Goal: Information Seeking & Learning: Learn about a topic

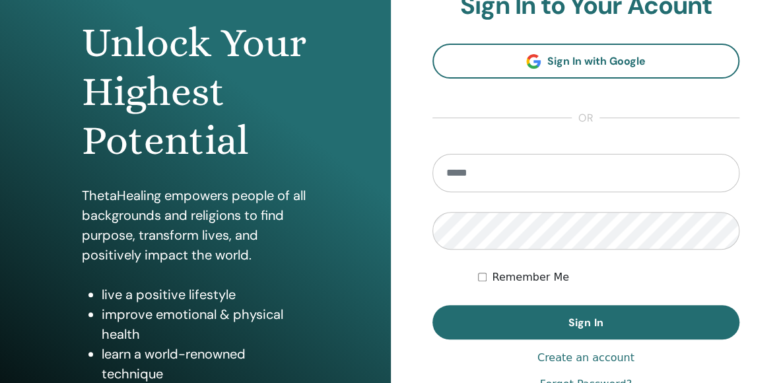
scroll to position [128, 0]
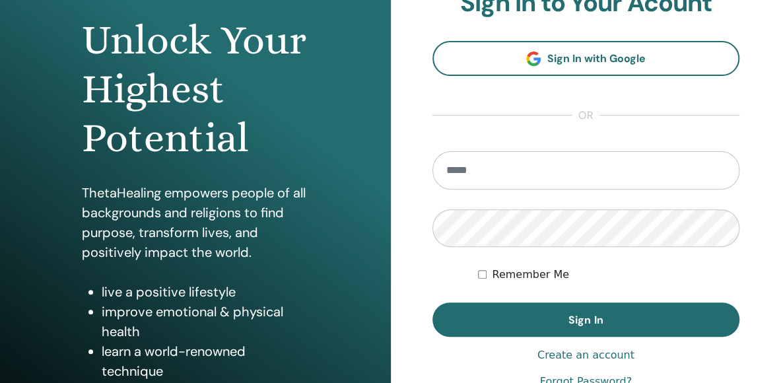
click at [612, 166] on input "email" at bounding box center [586, 170] width 308 height 38
type input "**********"
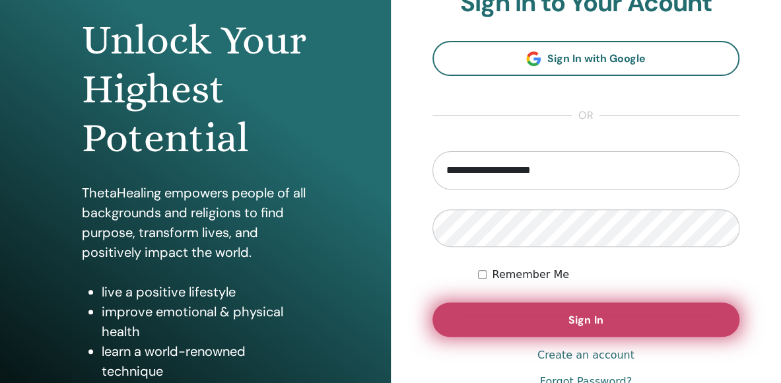
click at [567, 320] on button "Sign In" at bounding box center [586, 319] width 308 height 34
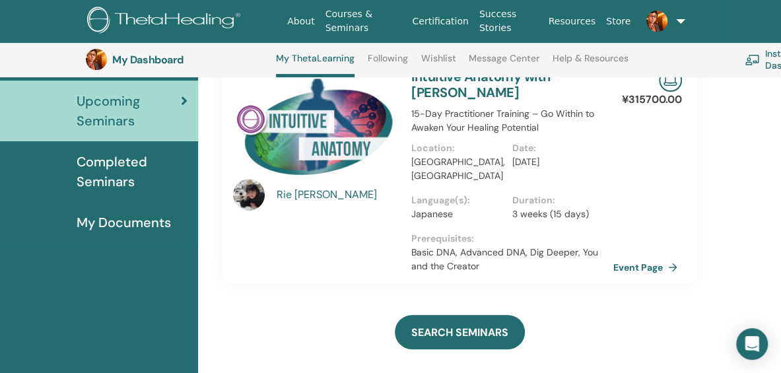
scroll to position [156, 0]
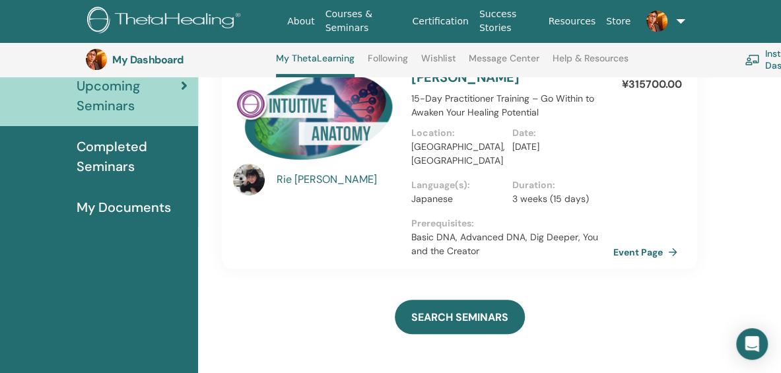
click at [93, 164] on span "Completed Seminars" at bounding box center [132, 157] width 111 height 40
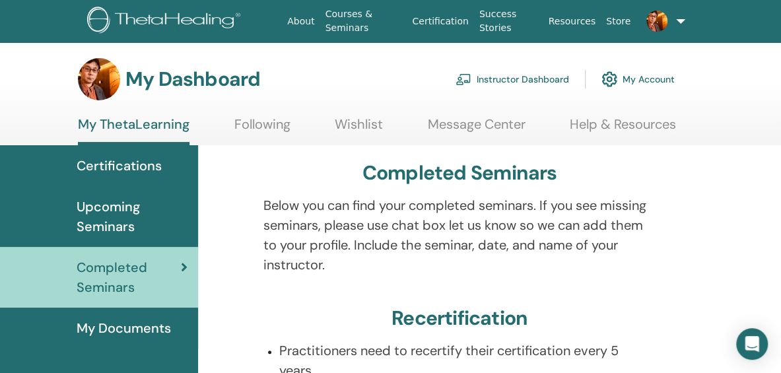
click at [143, 229] on span "Upcoming Seminars" at bounding box center [132, 217] width 111 height 40
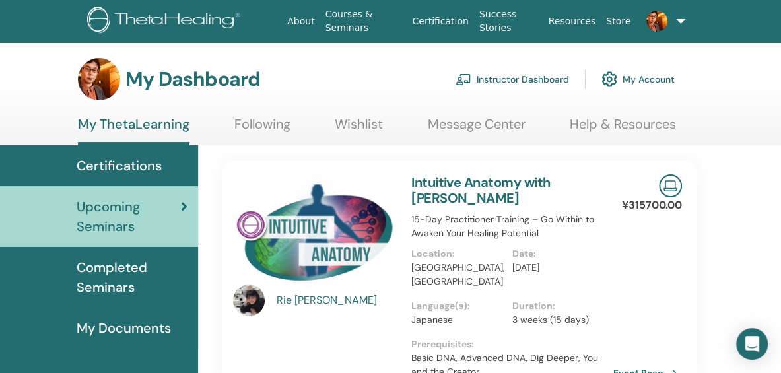
click at [106, 282] on span "Completed Seminars" at bounding box center [132, 277] width 111 height 40
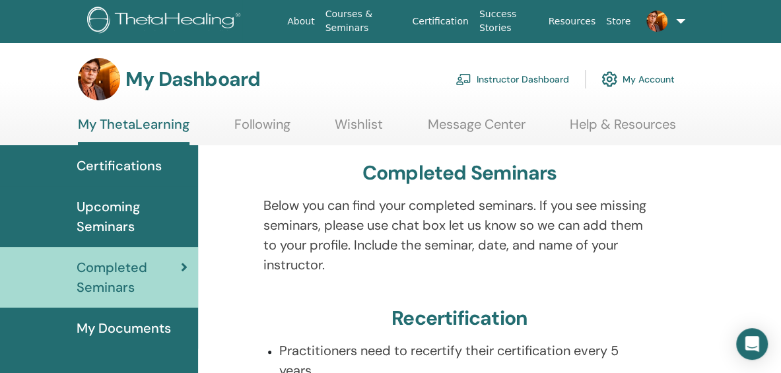
click at [120, 175] on span "Certifications" at bounding box center [119, 166] width 85 height 20
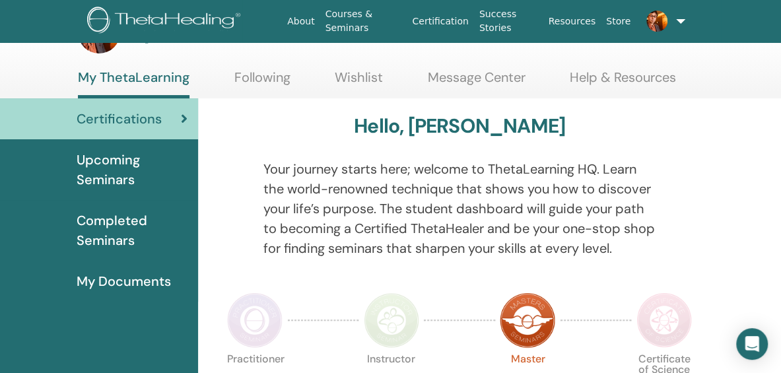
scroll to position [36, 0]
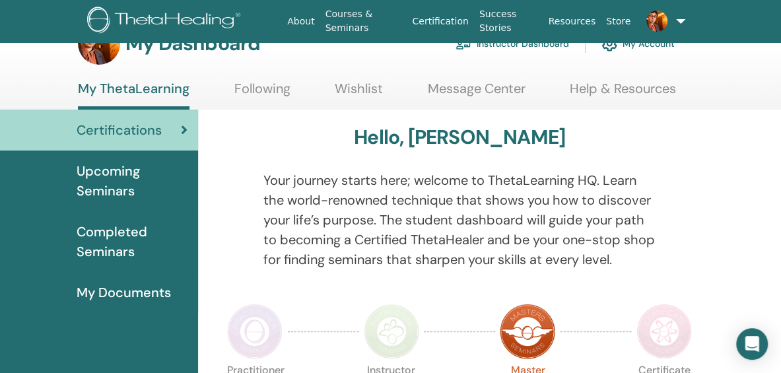
click at [129, 193] on span "Upcoming Seminars" at bounding box center [132, 181] width 111 height 40
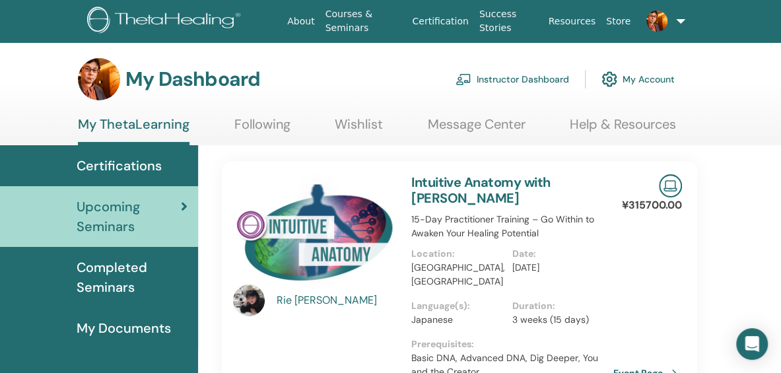
click at [107, 164] on span "Certifications" at bounding box center [119, 166] width 85 height 20
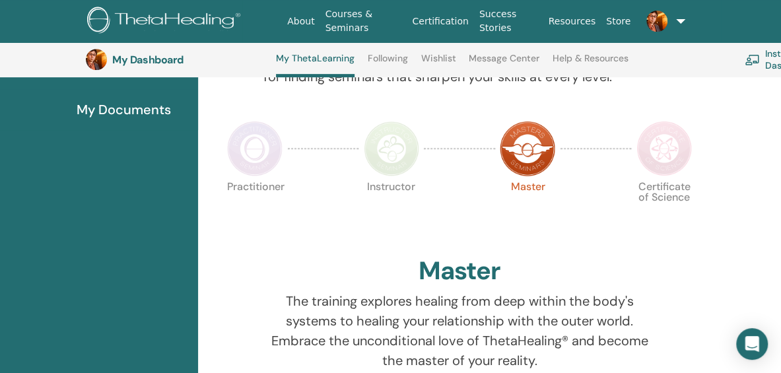
scroll to position [284, 0]
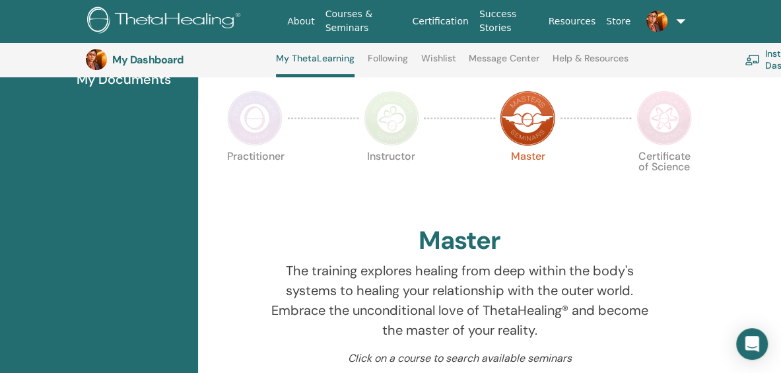
click at [261, 112] on img at bounding box center [254, 117] width 55 height 55
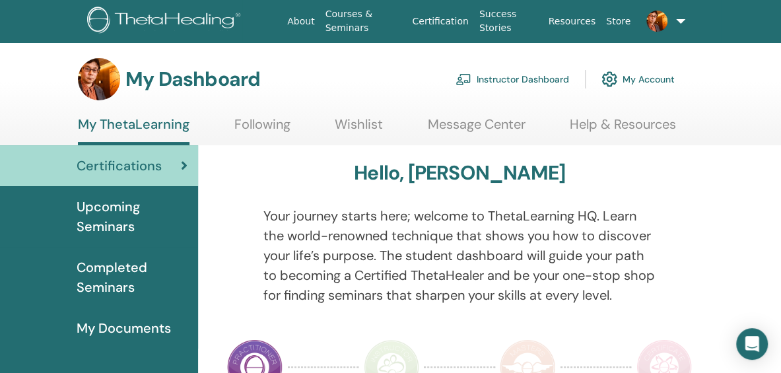
drag, startPoint x: 784, startPoint y: 68, endPoint x: 698, endPoint y: 239, distance: 191.3
click at [698, 239] on html "About Courses & Seminars Certification Success Stories Resources Store HS HIROK…" at bounding box center [396, 186] width 792 height 373
click at [393, 352] on img at bounding box center [391, 366] width 55 height 55
drag, startPoint x: 783, startPoint y: 54, endPoint x: 762, endPoint y: 52, distance: 21.9
click at [762, 52] on html "About Courses & Seminars Certification Success Stories Resources Store HS HIROK…" at bounding box center [396, 186] width 792 height 373
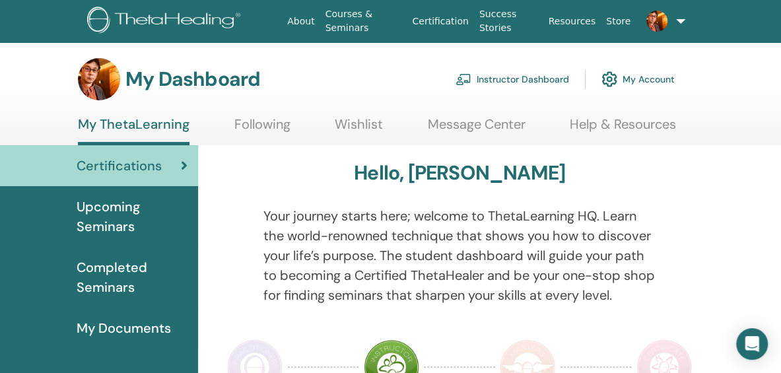
click at [651, 368] on img at bounding box center [663, 366] width 55 height 55
click at [106, 162] on span "Certifications" at bounding box center [119, 166] width 85 height 20
click at [370, 19] on link "Courses & Seminars" at bounding box center [363, 21] width 87 height 38
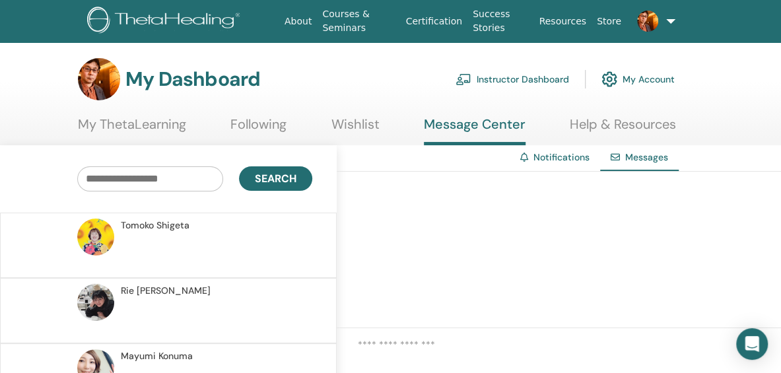
click at [655, 32] on link at bounding box center [648, 21] width 44 height 42
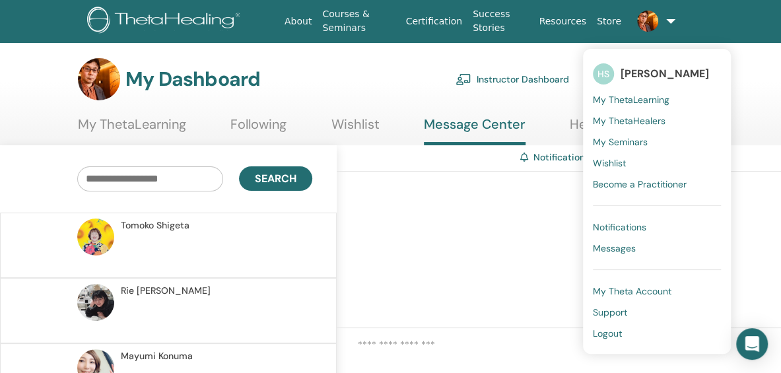
click at [639, 96] on span "My ThetaLearning" at bounding box center [631, 100] width 77 height 12
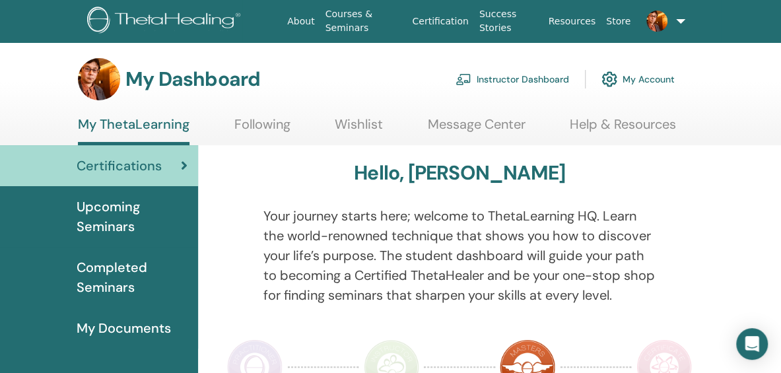
click at [156, 265] on span "Completed Seminars" at bounding box center [132, 277] width 111 height 40
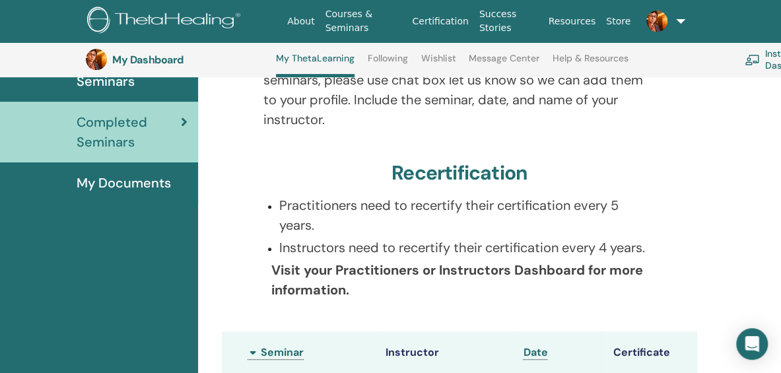
scroll to position [123, 0]
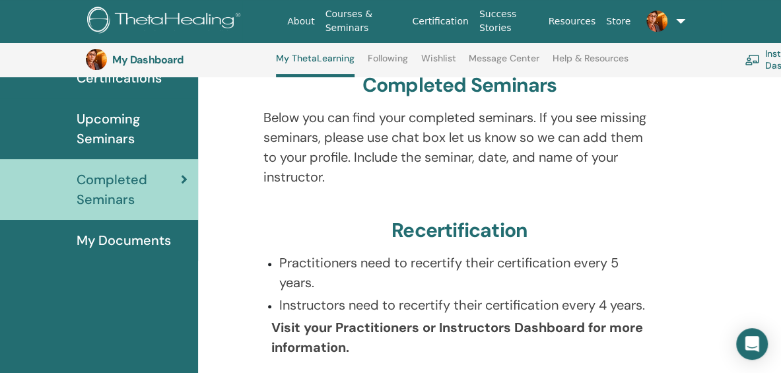
click at [119, 118] on span "Upcoming Seminars" at bounding box center [132, 129] width 111 height 40
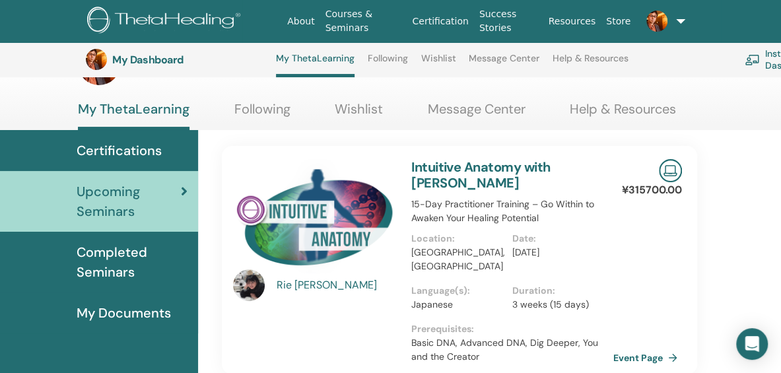
scroll to position [128, 0]
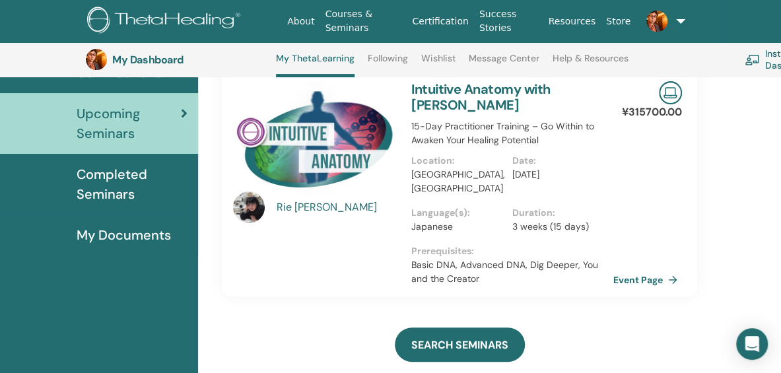
click at [326, 209] on div "Rie Yamamoto" at bounding box center [338, 207] width 122 height 16
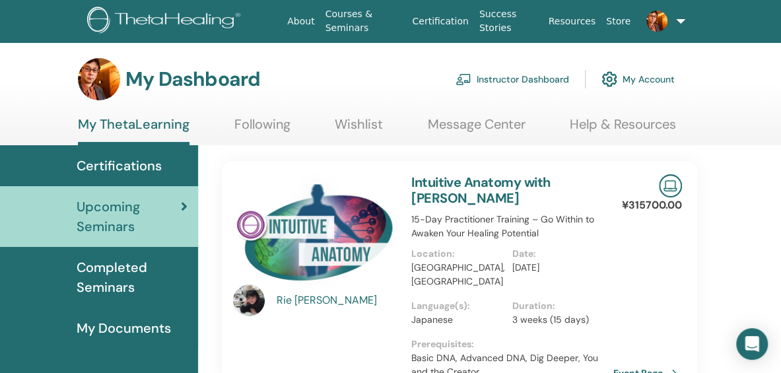
click at [320, 302] on div "Rie Yamamoto" at bounding box center [338, 300] width 122 height 16
click at [320, 300] on div "Rie Yamamoto" at bounding box center [338, 300] width 122 height 16
click at [257, 307] on img at bounding box center [249, 300] width 32 height 32
click at [308, 300] on div "[PERSON_NAME]" at bounding box center [338, 300] width 122 height 16
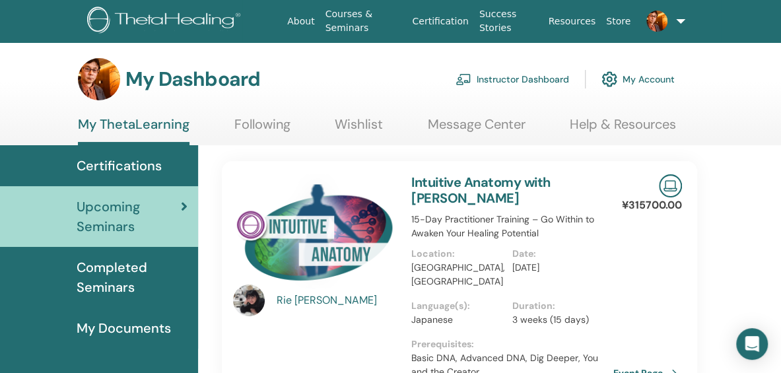
click at [308, 300] on div "[PERSON_NAME]" at bounding box center [338, 300] width 122 height 16
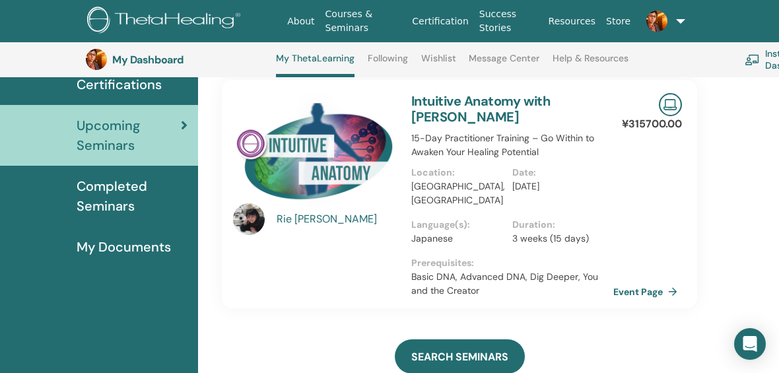
scroll to position [104, 0]
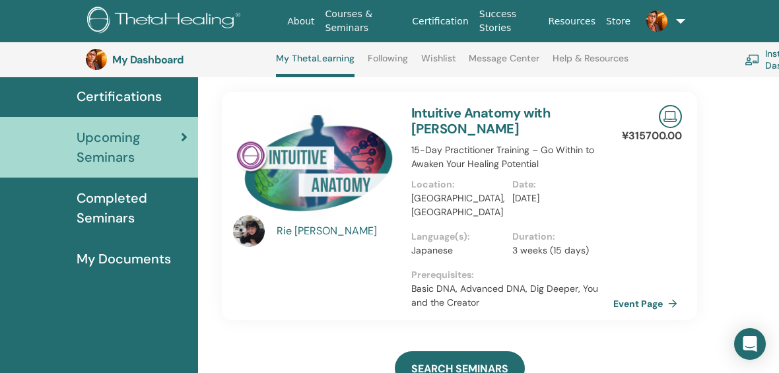
click at [125, 181] on link "Completed Seminars" at bounding box center [99, 208] width 198 height 61
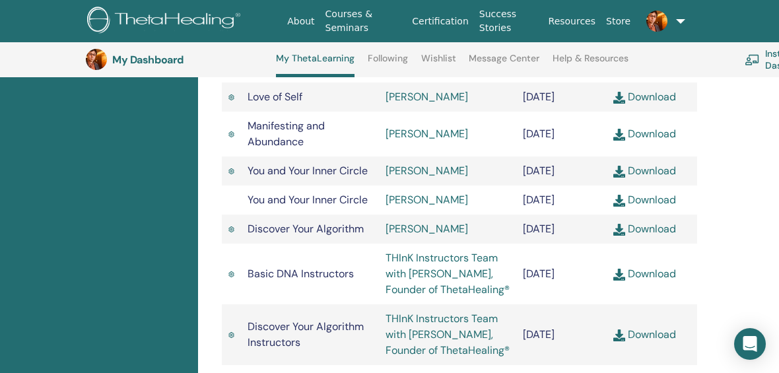
scroll to position [651, 0]
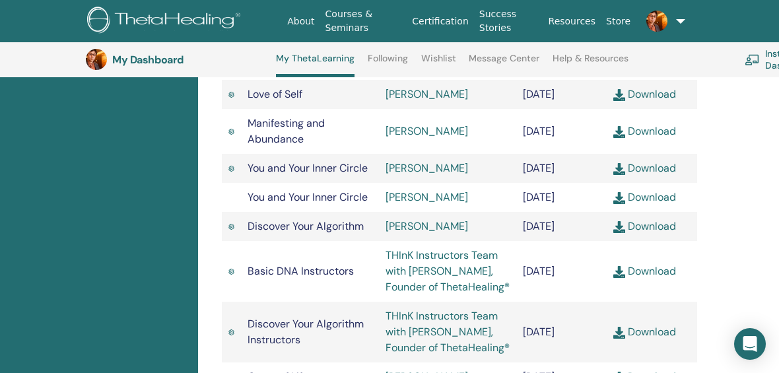
click at [436, 101] on link "Mayumi Konuma" at bounding box center [426, 94] width 82 height 14
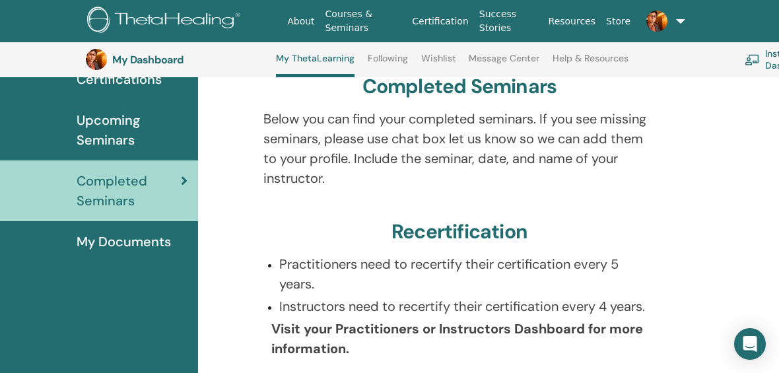
scroll to position [119, 0]
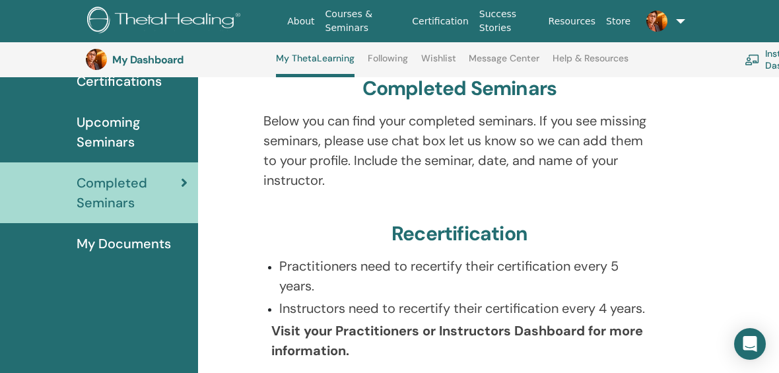
click at [136, 141] on span "Upcoming Seminars" at bounding box center [132, 132] width 111 height 40
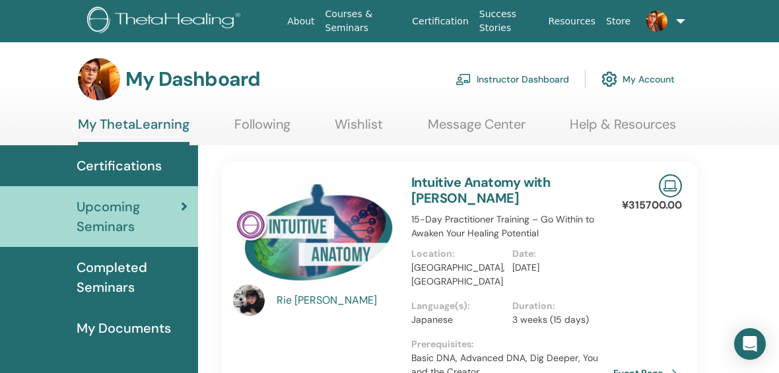
click at [294, 302] on div "[PERSON_NAME]" at bounding box center [338, 300] width 122 height 16
click at [242, 309] on img at bounding box center [249, 300] width 32 height 32
click at [484, 123] on link "Message Center" at bounding box center [477, 129] width 98 height 26
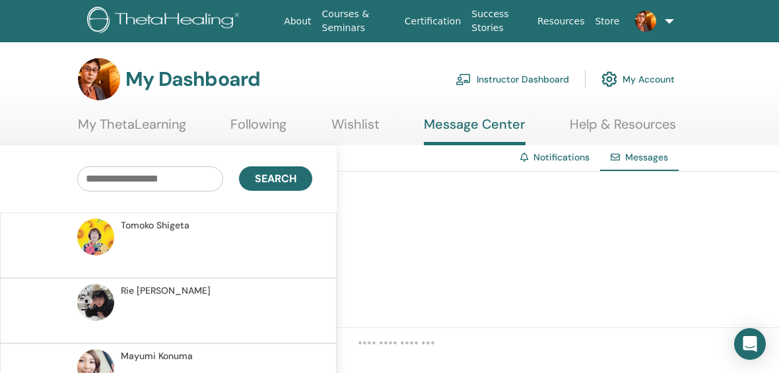
click at [156, 291] on span "[PERSON_NAME]" at bounding box center [166, 291] width 90 height 14
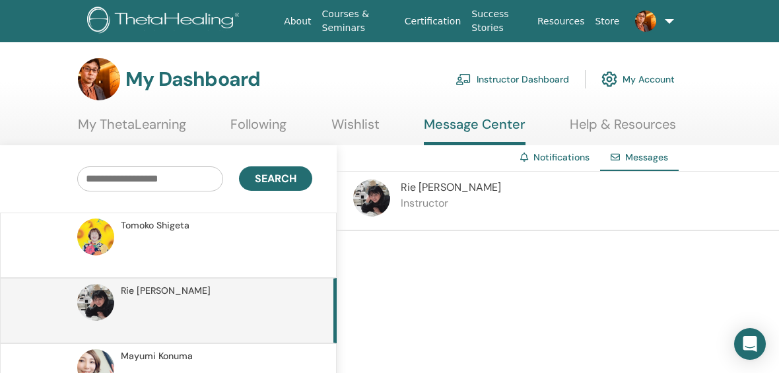
click at [409, 190] on span "Rie Yamamoto" at bounding box center [451, 187] width 100 height 14
click at [378, 199] on img at bounding box center [371, 198] width 37 height 37
click at [160, 221] on span "Tomoko Shigeta" at bounding box center [155, 225] width 69 height 14
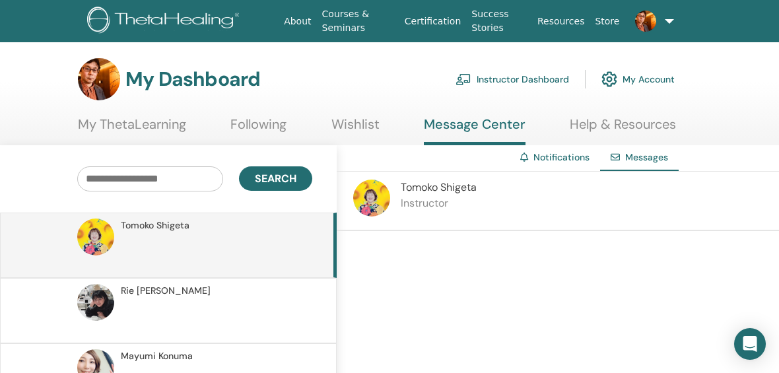
click at [362, 197] on img at bounding box center [371, 198] width 37 height 37
click at [123, 123] on link "My ThetaLearning" at bounding box center [132, 129] width 108 height 26
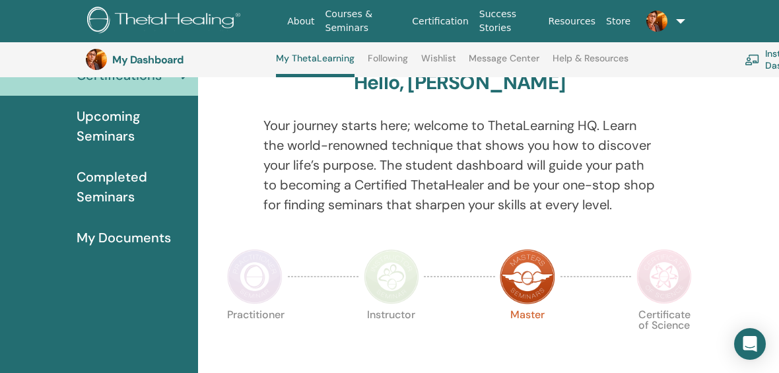
scroll to position [123, 0]
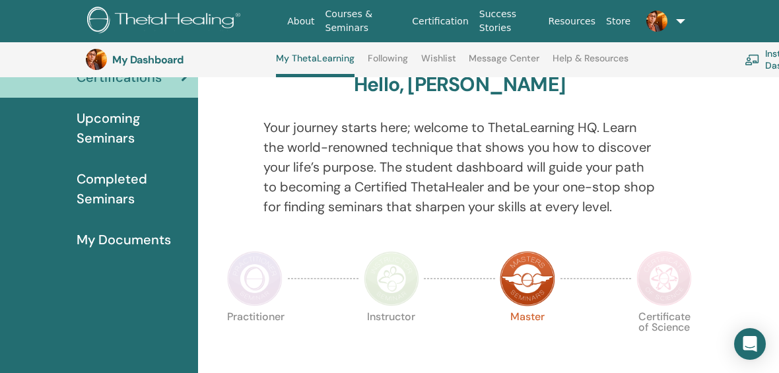
click at [124, 199] on span "Completed Seminars" at bounding box center [132, 189] width 111 height 40
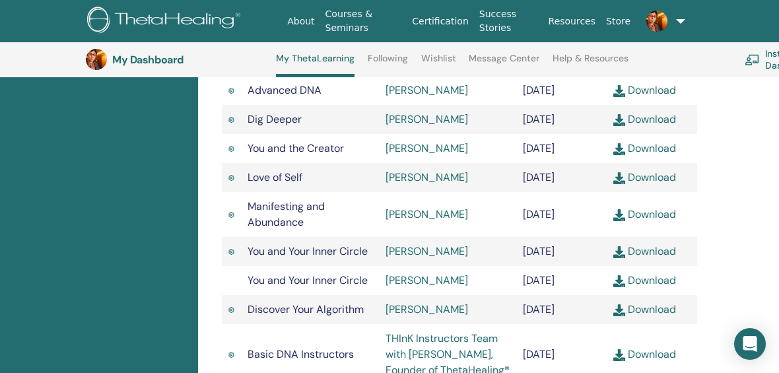
scroll to position [570, 0]
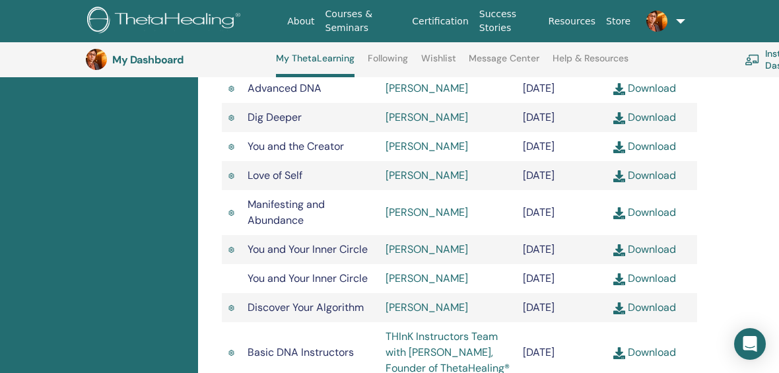
click at [441, 124] on link "[PERSON_NAME]" at bounding box center [426, 117] width 82 height 14
